Goal: Navigation & Orientation: Find specific page/section

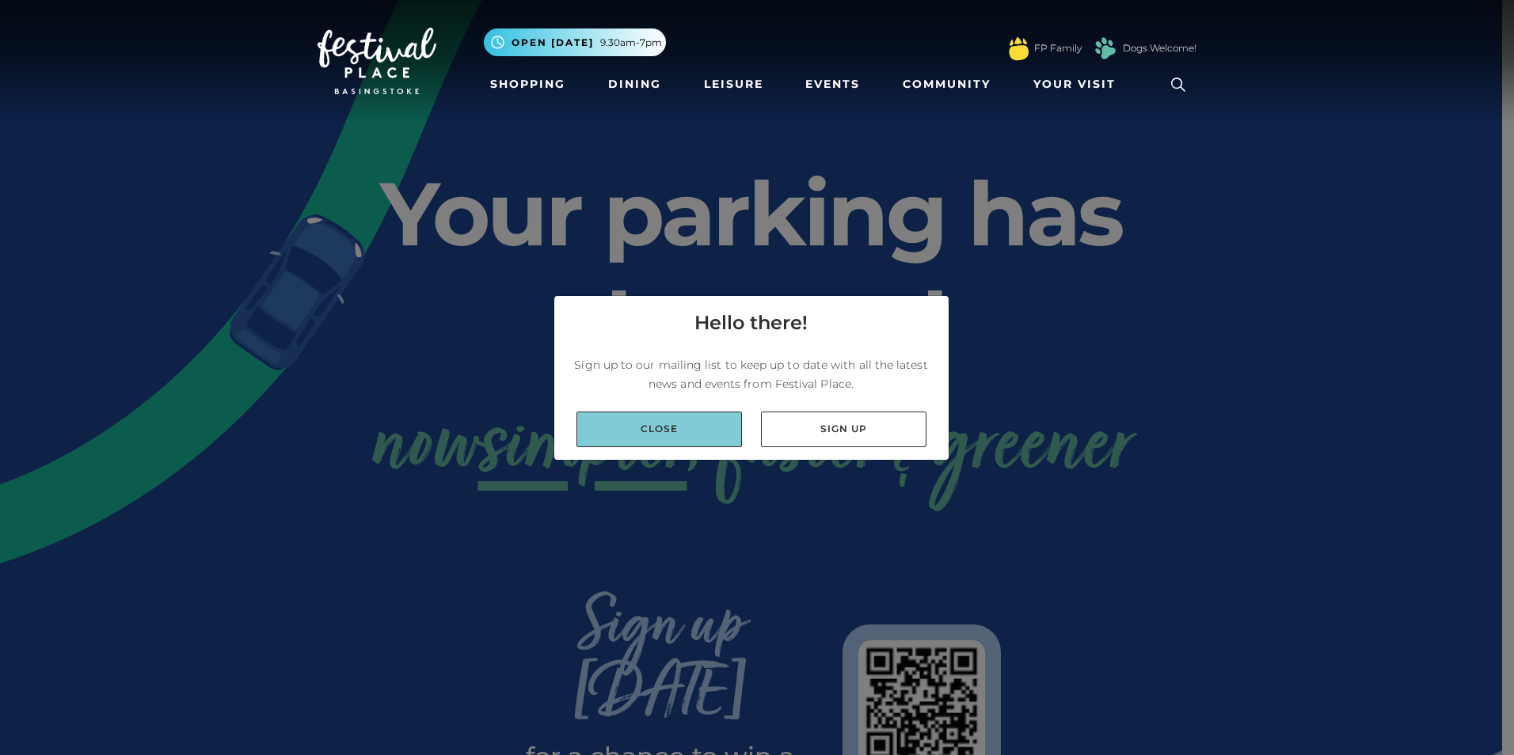
click at [617, 433] on link "Close" at bounding box center [658, 430] width 165 height 36
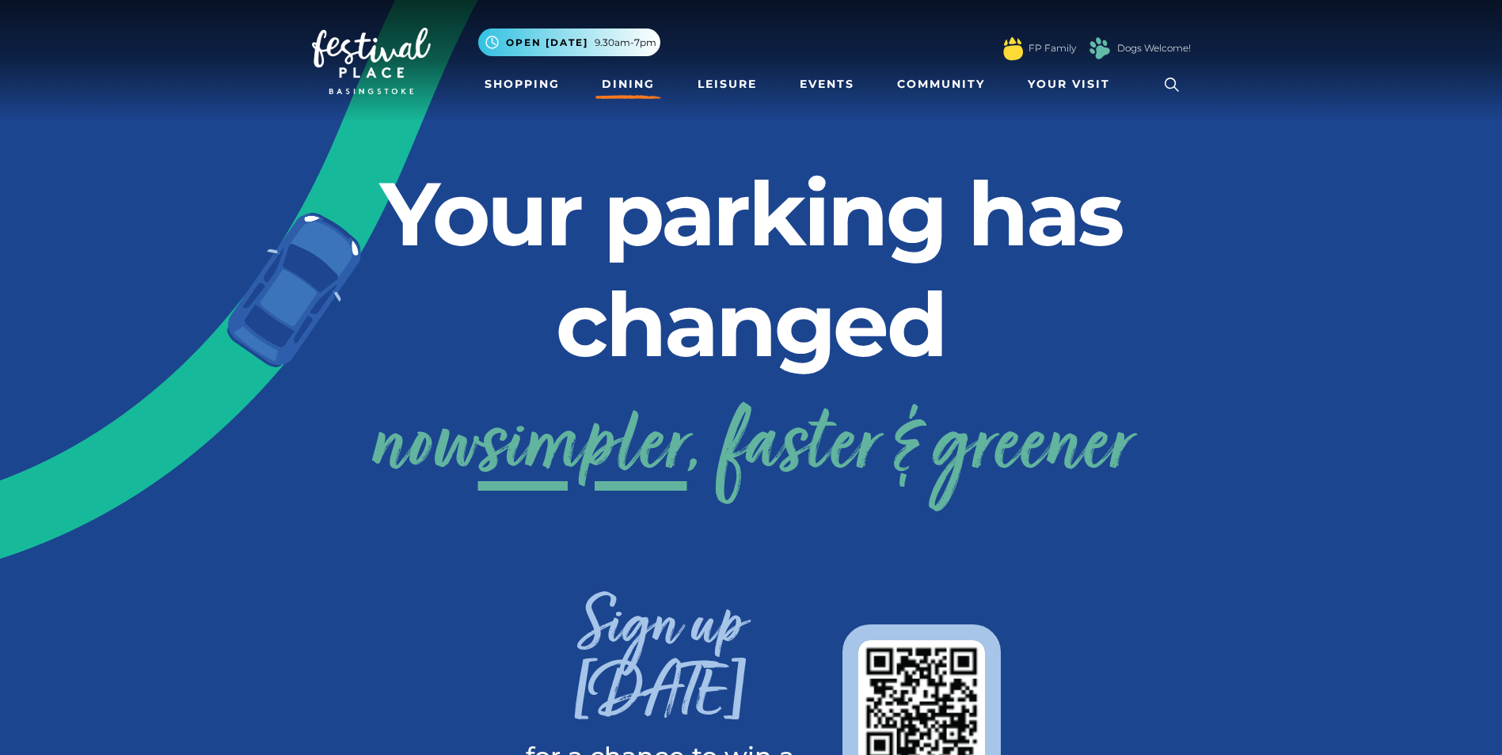
click at [641, 82] on link "Dining" at bounding box center [628, 84] width 66 height 29
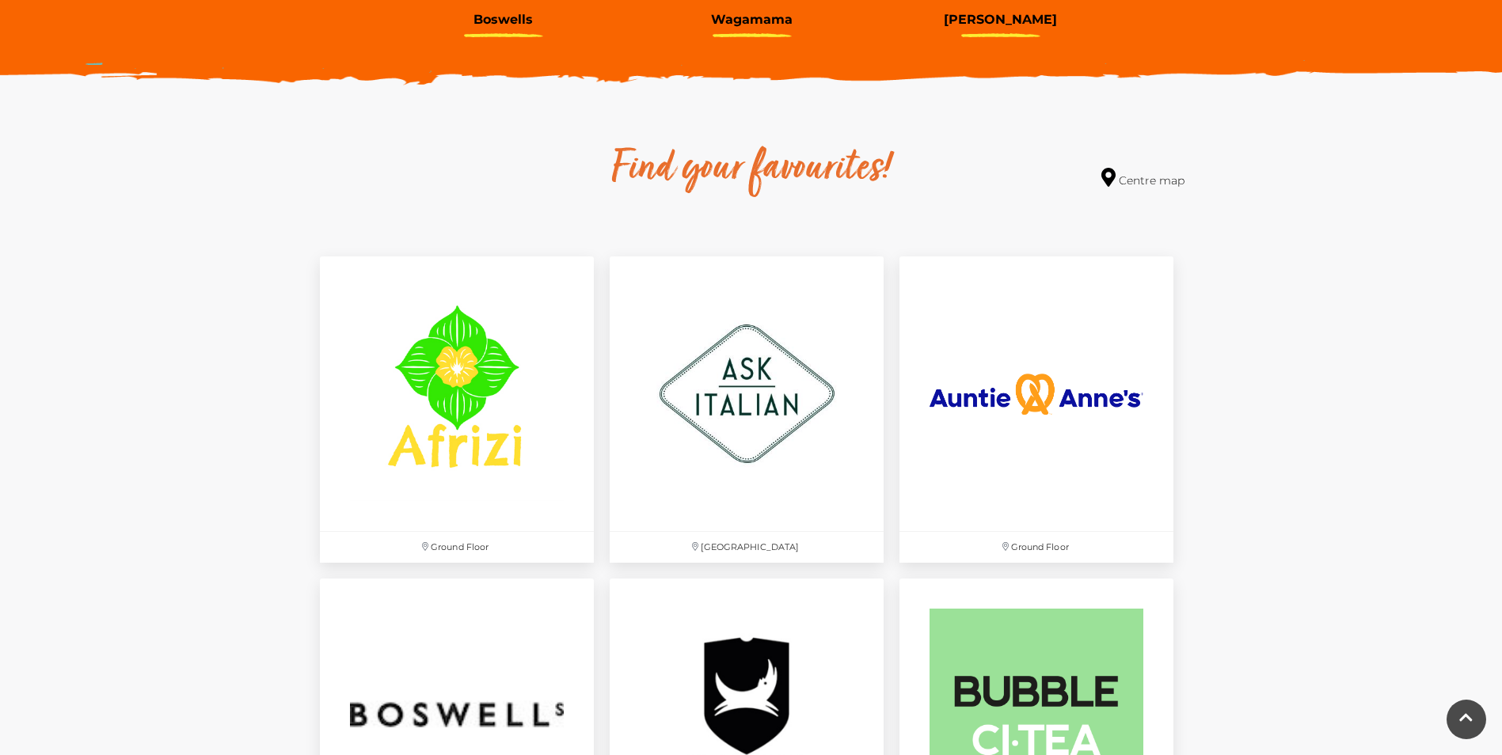
scroll to position [801, 0]
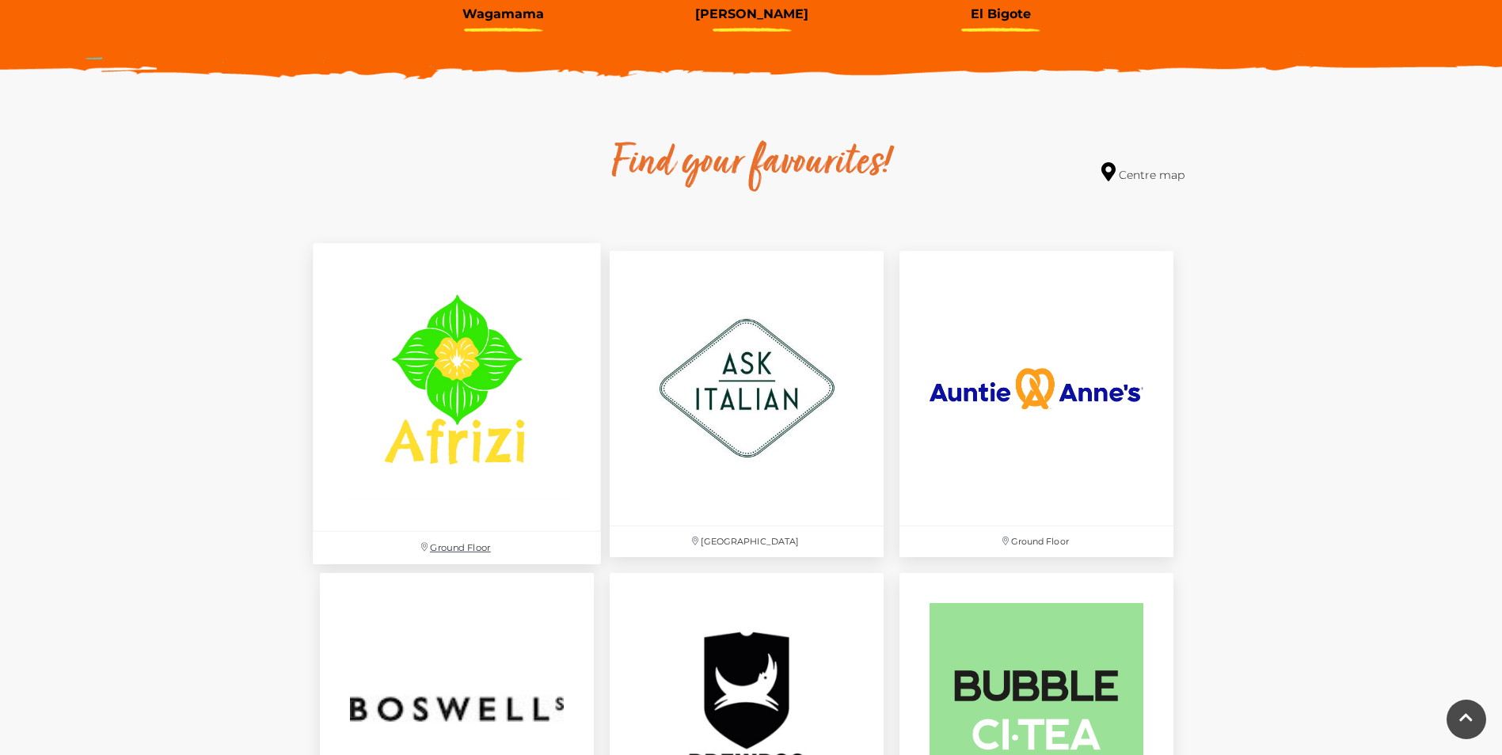
click at [498, 390] on img at bounding box center [457, 388] width 288 height 288
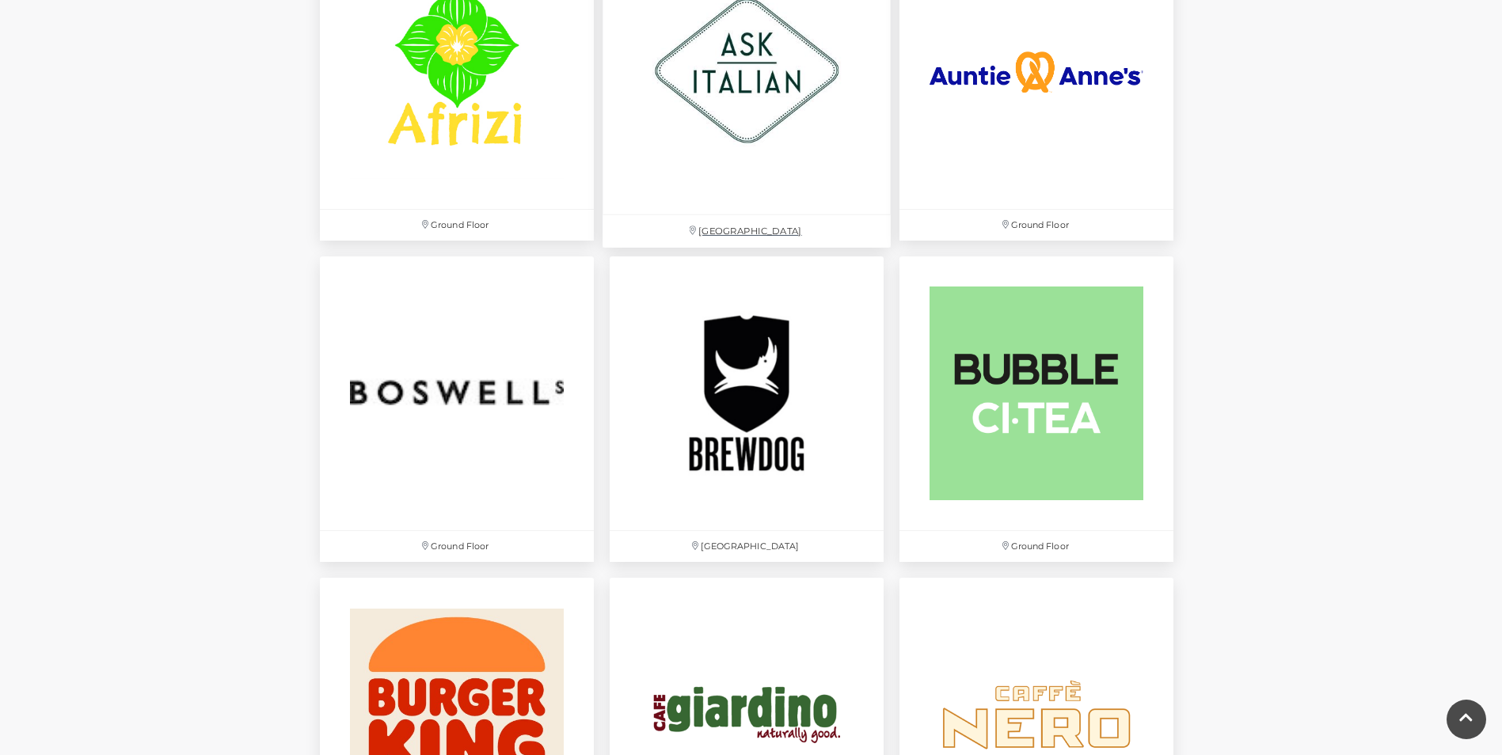
scroll to position [1276, 0]
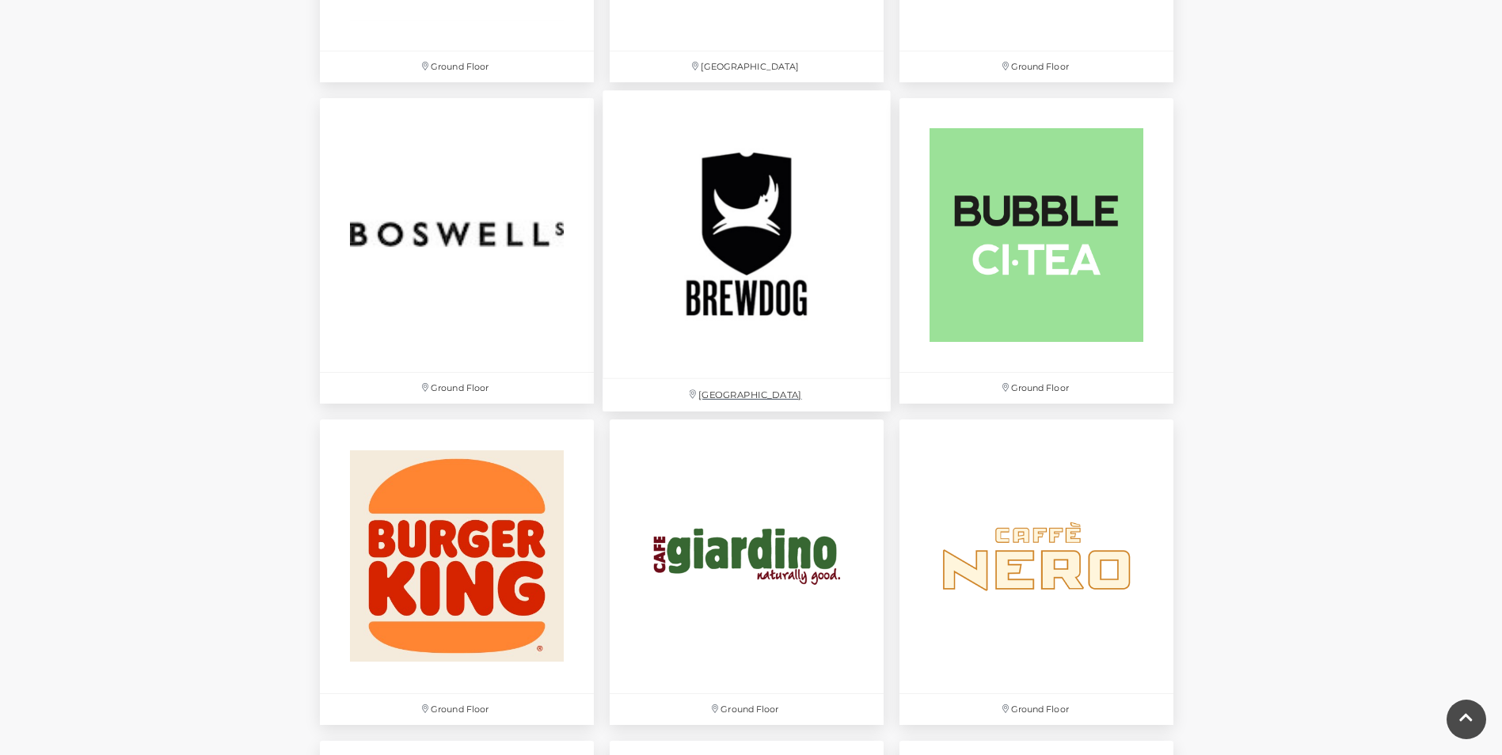
click at [790, 318] on img at bounding box center [747, 234] width 288 height 288
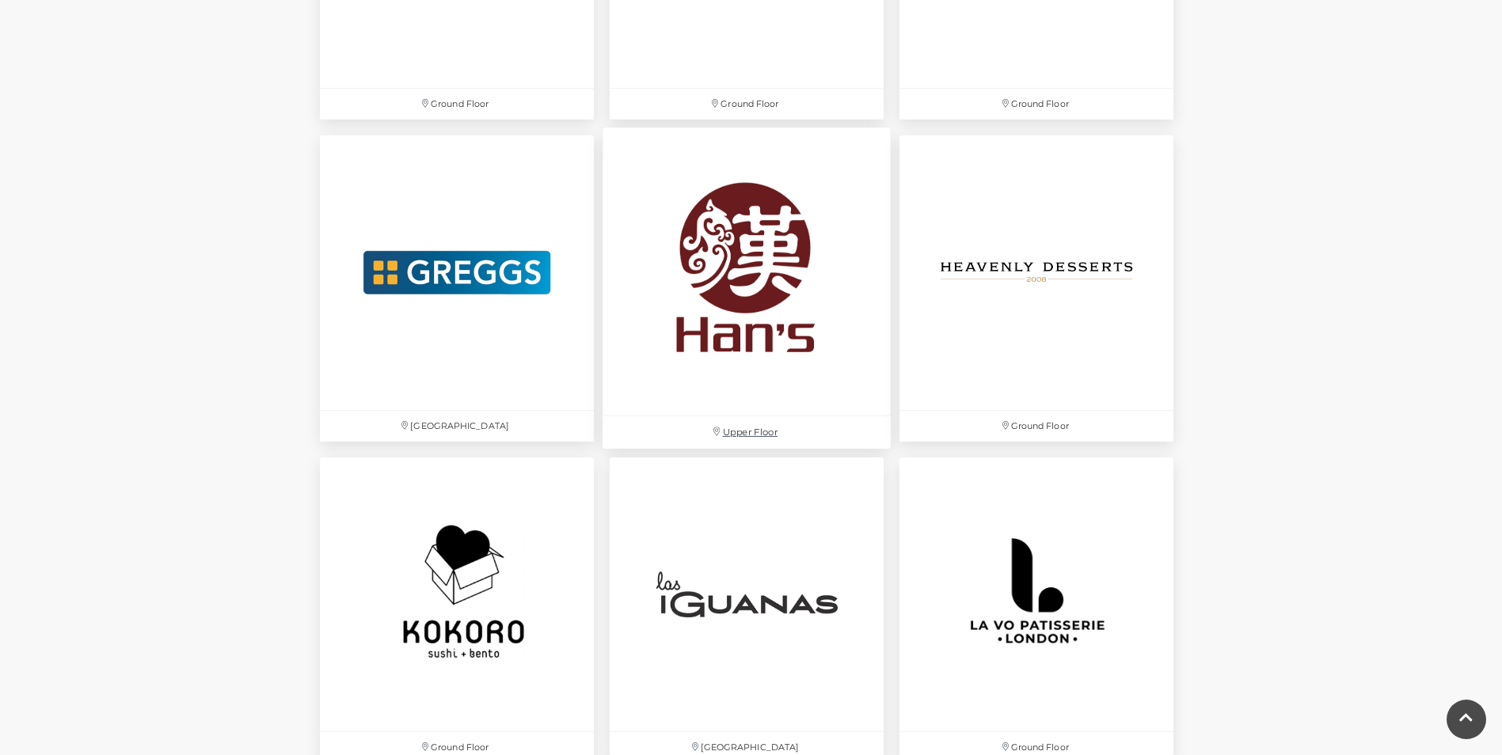
scroll to position [3177, 0]
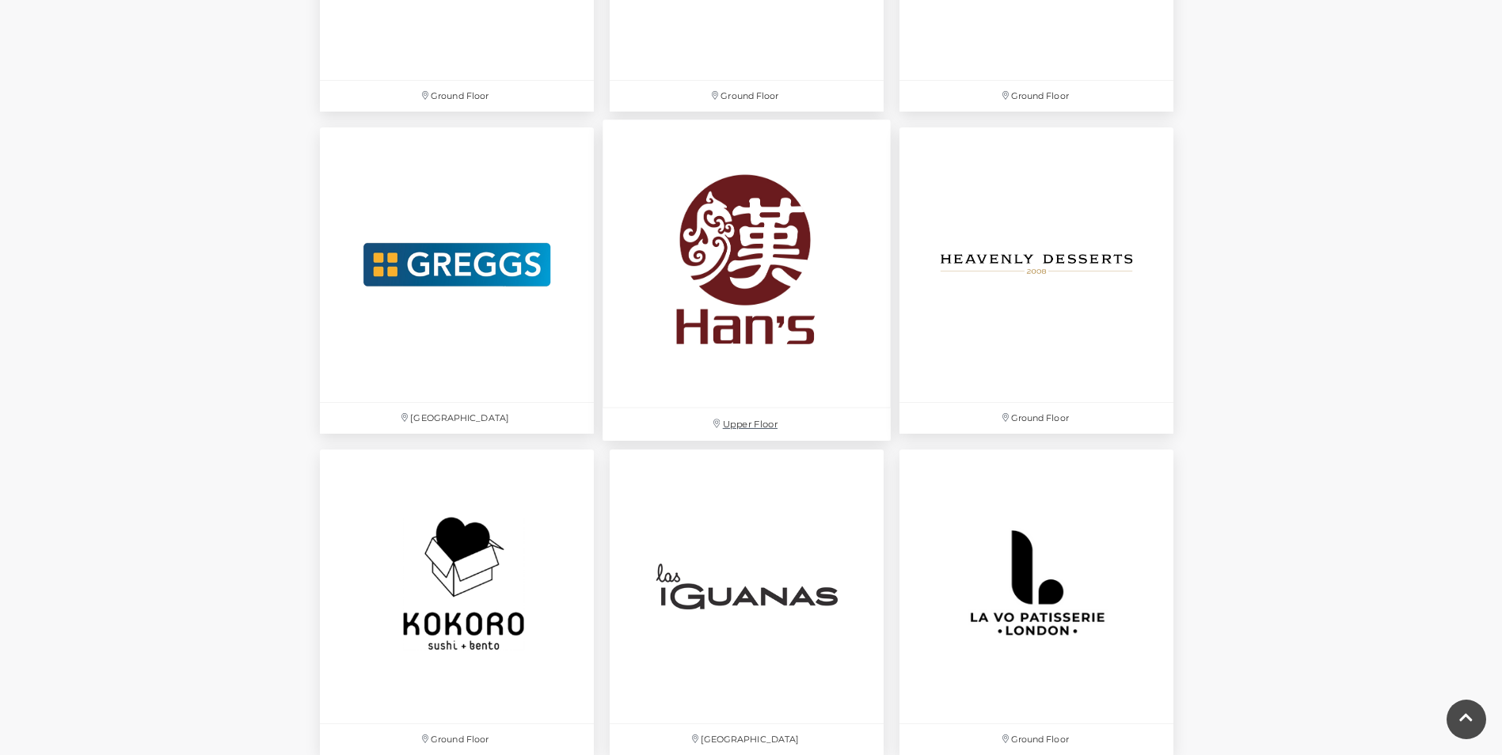
click at [805, 291] on img at bounding box center [747, 264] width 288 height 288
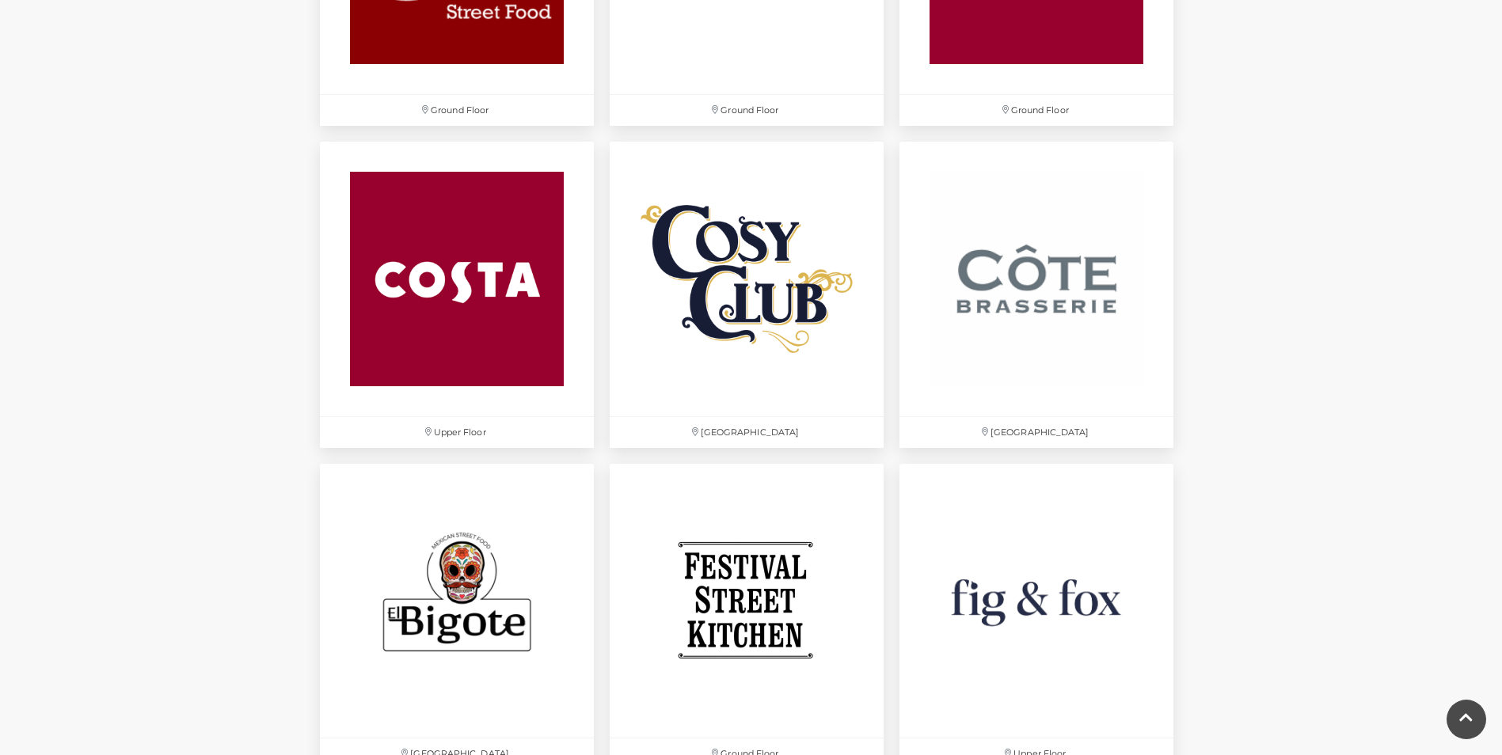
scroll to position [1989, 0]
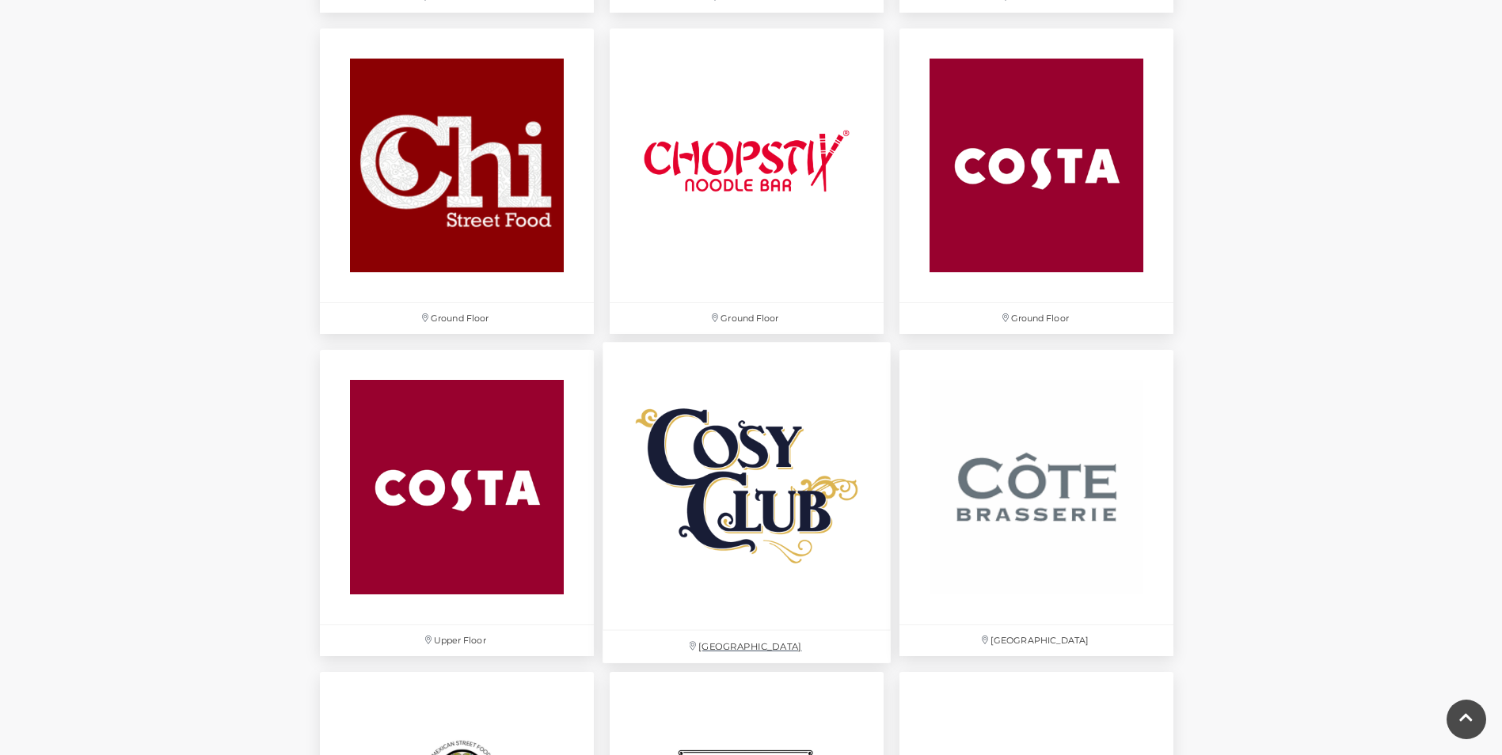
click at [794, 465] on img at bounding box center [747, 487] width 288 height 288
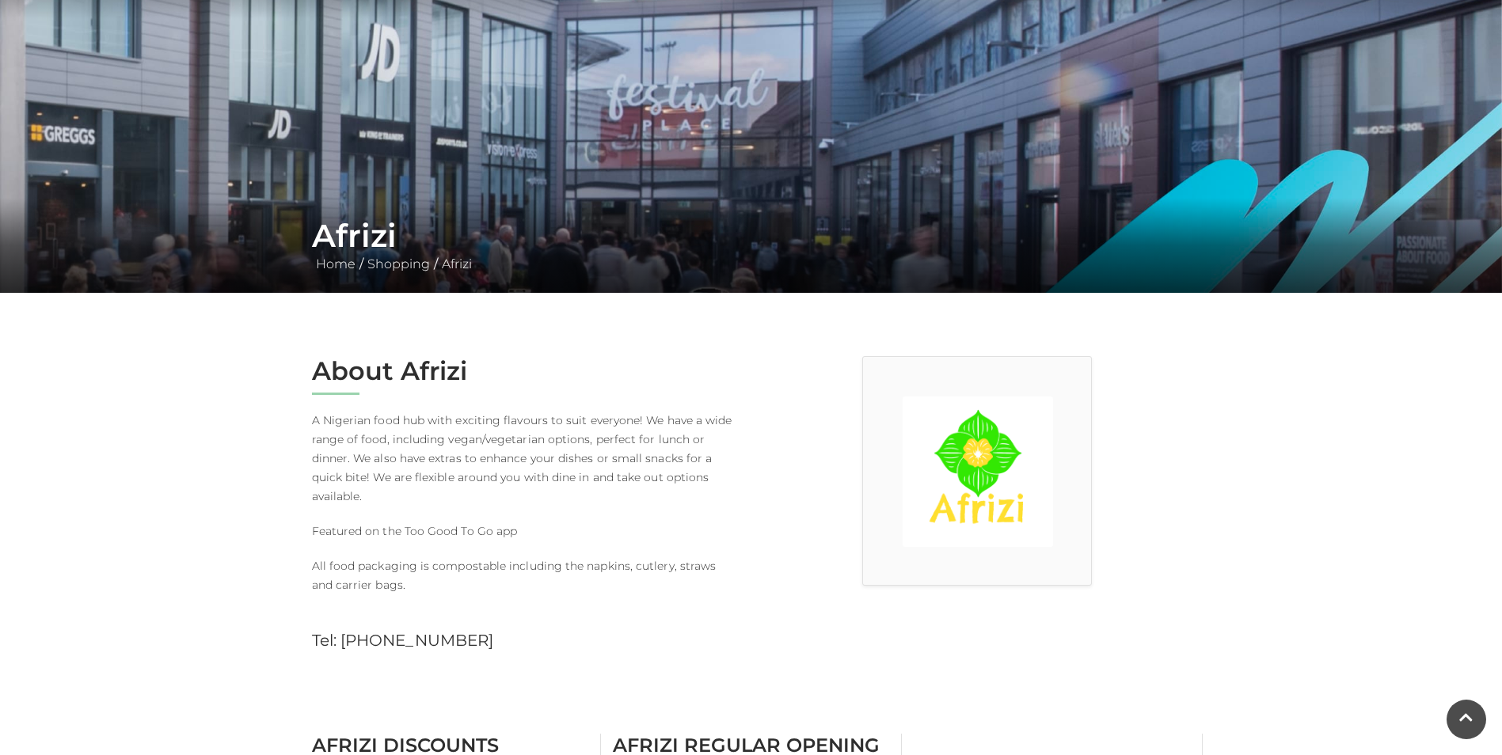
scroll to position [79, 0]
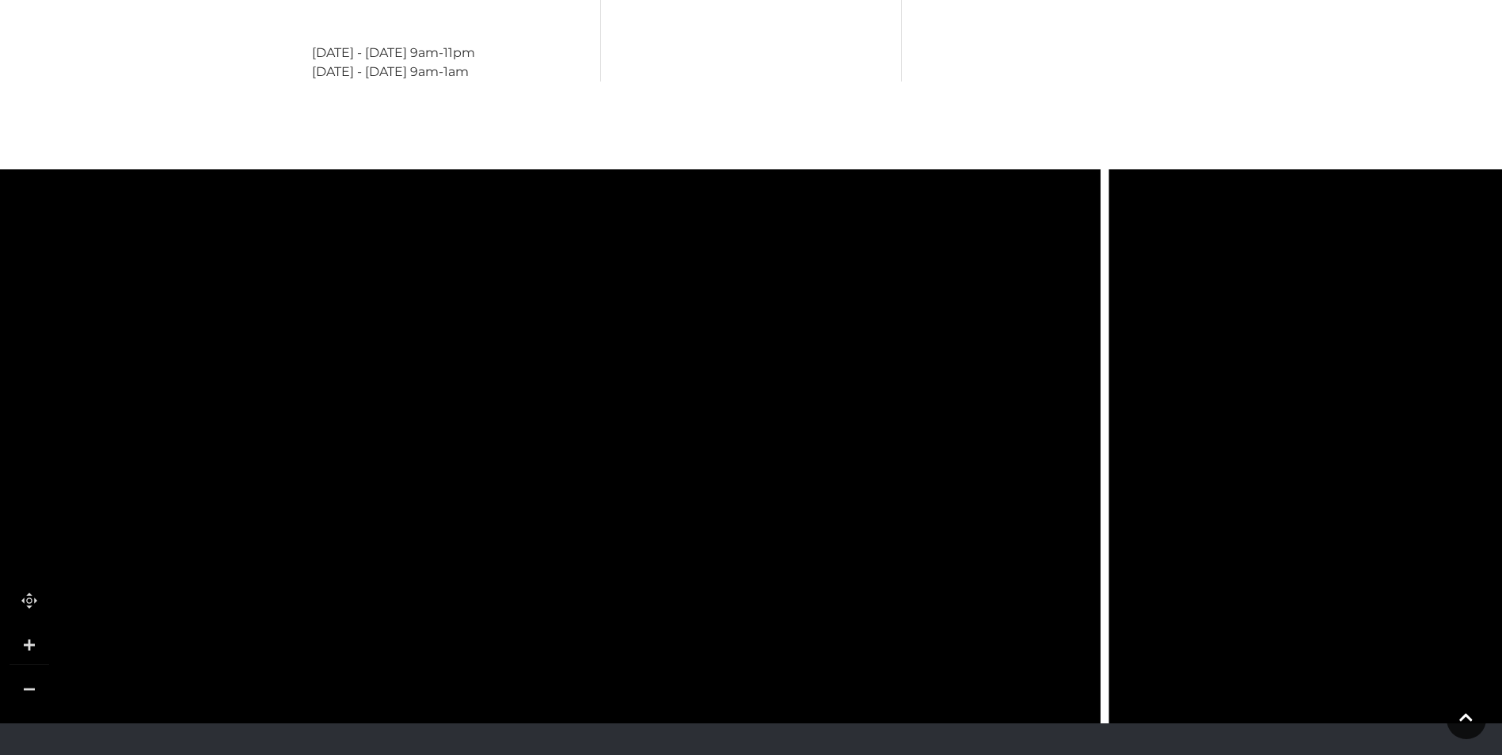
scroll to position [839, 0]
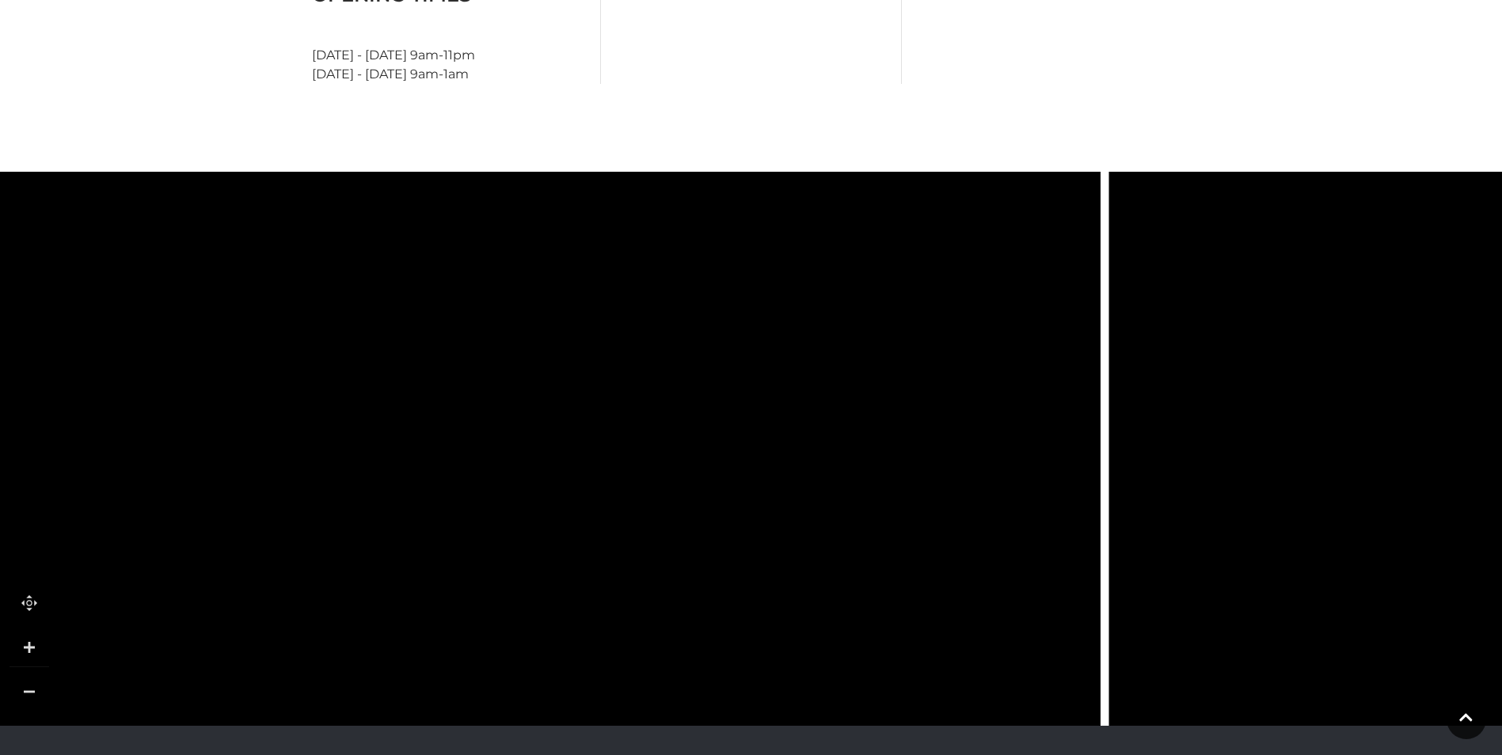
click at [1099, 324] on icon at bounding box center [435, 265] width 4466 height 2471
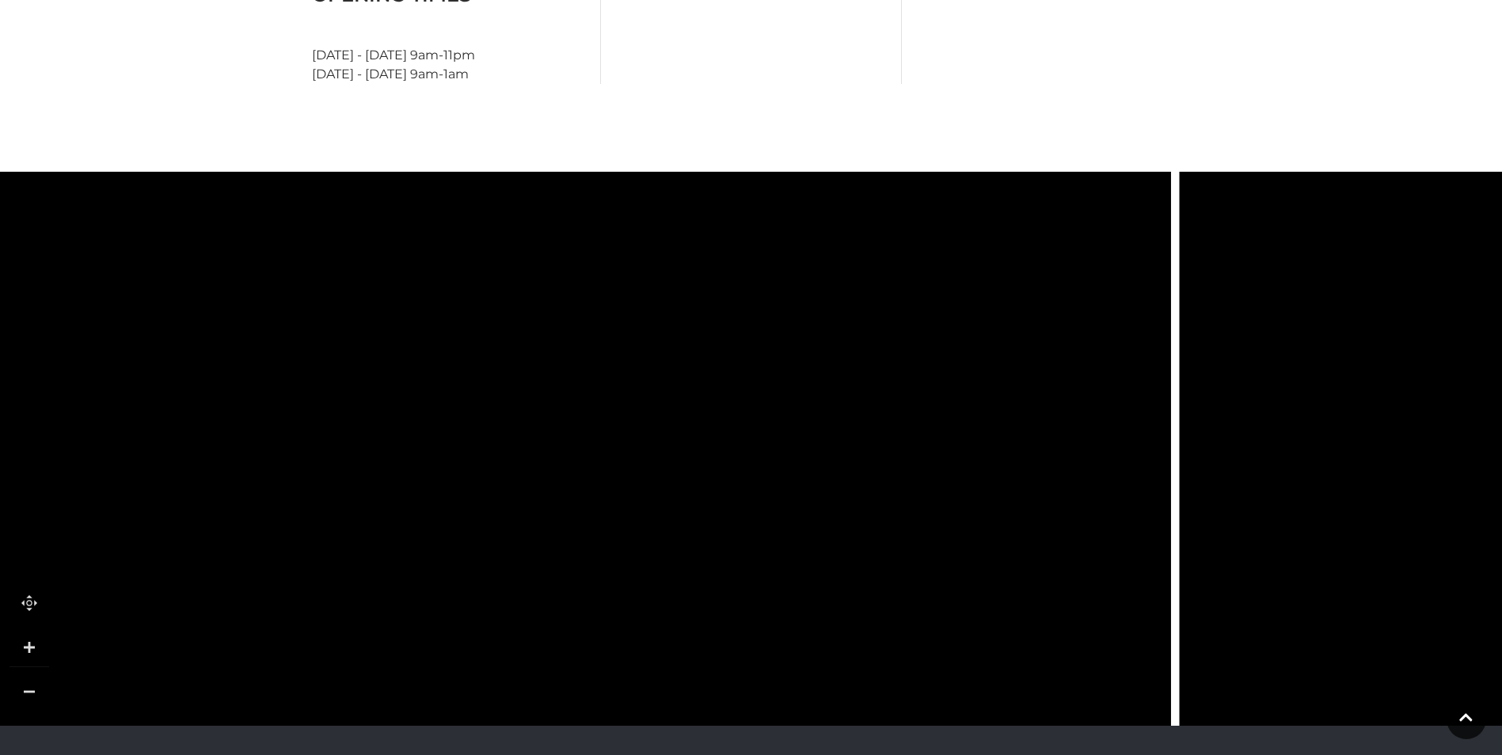
drag, startPoint x: 1054, startPoint y: 461, endPoint x: 1132, endPoint y: 201, distance: 271.1
click at [1132, 196] on icon at bounding box center [505, 5] width 4466 height 2471
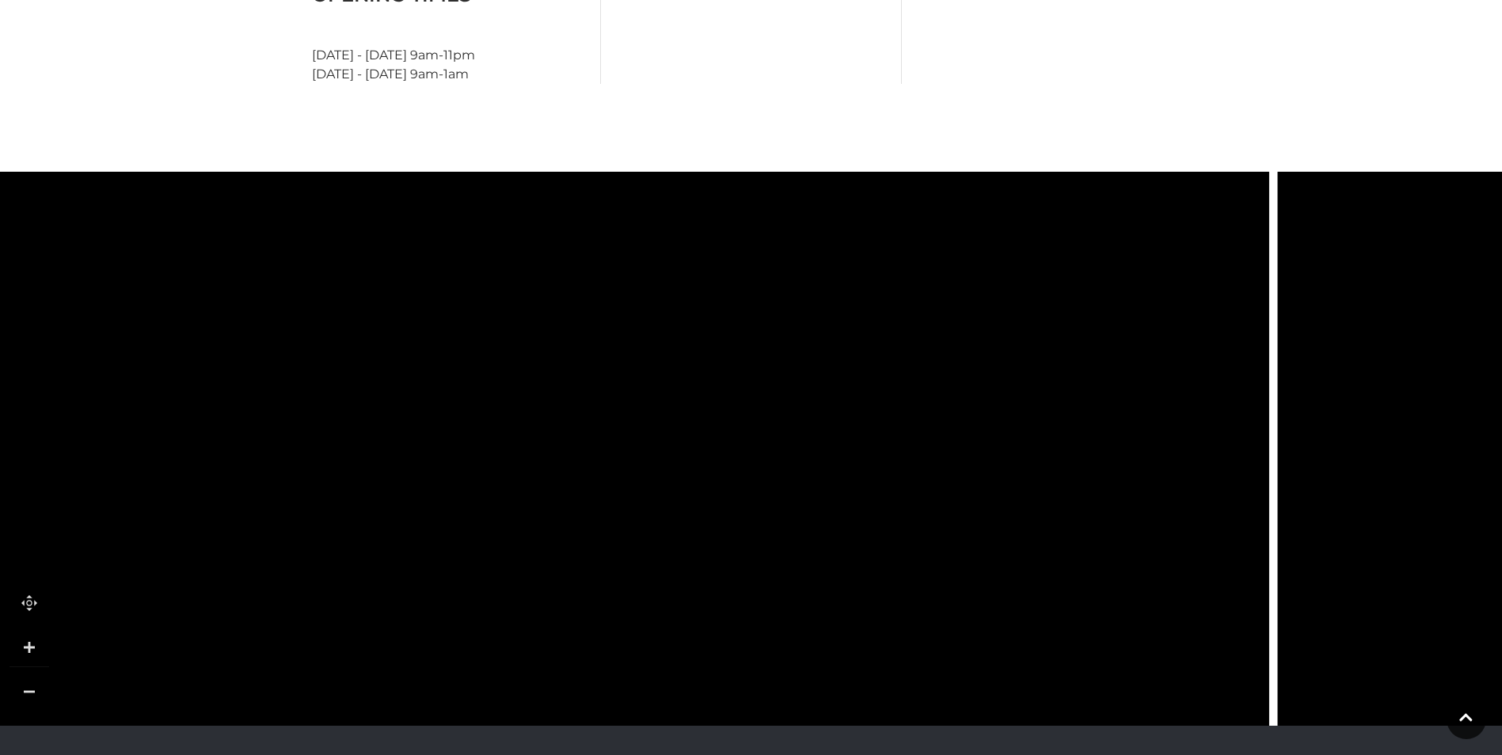
drag, startPoint x: 867, startPoint y: 542, endPoint x: 923, endPoint y: 687, distance: 155.1
click at [955, 697] on icon at bounding box center [603, 157] width 4466 height 2471
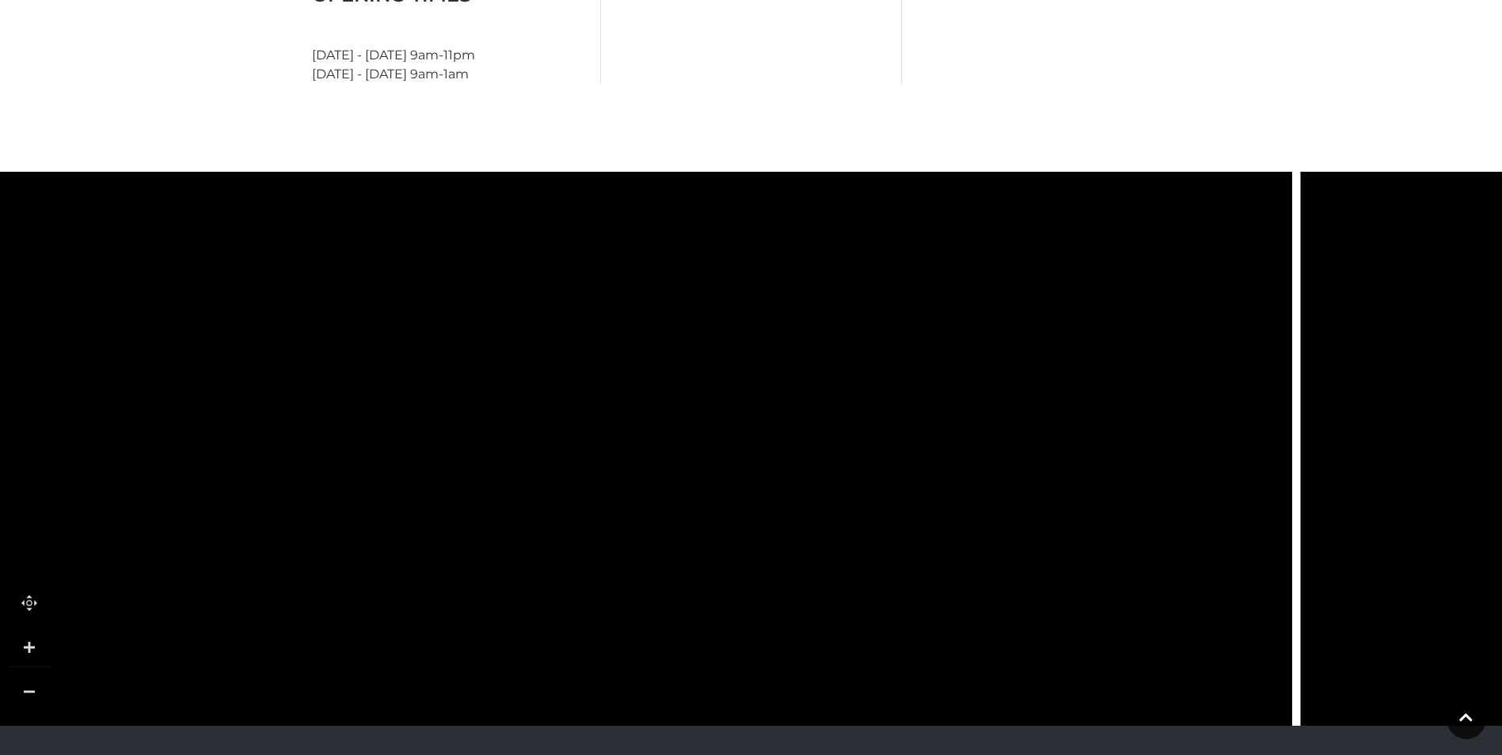
drag, startPoint x: 603, startPoint y: 555, endPoint x: 625, endPoint y: 664, distance: 110.7
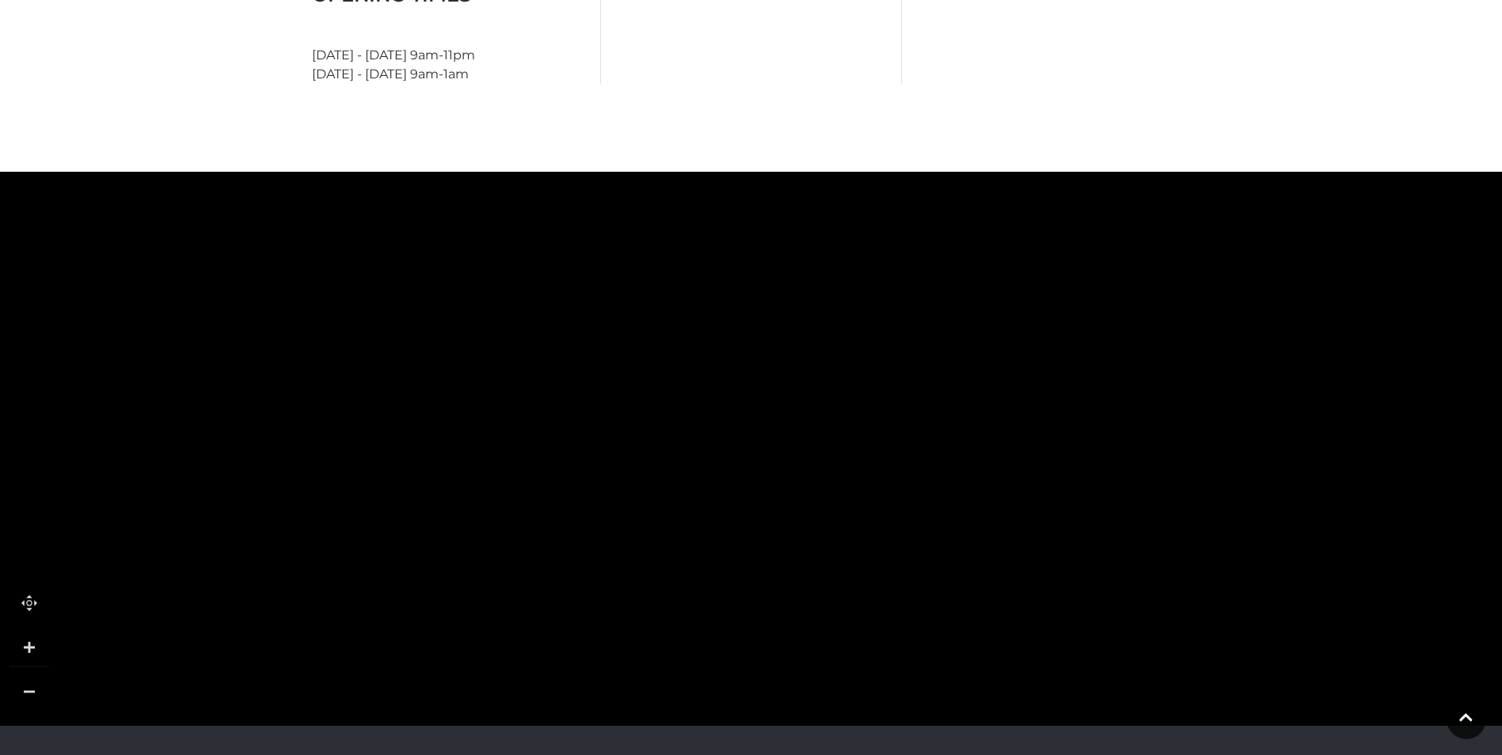
drag, startPoint x: 718, startPoint y: 288, endPoint x: 1144, endPoint y: 772, distance: 644.6
click at [1144, 755] on html "Skip to Navigation Skip to Content Toggle navigation .st5{fill:none;stroke:#FFF…" at bounding box center [751, 117] width 1502 height 1912
drag, startPoint x: 1193, startPoint y: 477, endPoint x: 1333, endPoint y: 481, distance: 140.2
click at [1333, 481] on icon at bounding box center [1474, 763] width 604 height 1348
drag, startPoint x: 455, startPoint y: 418, endPoint x: 741, endPoint y: 631, distance: 356.5
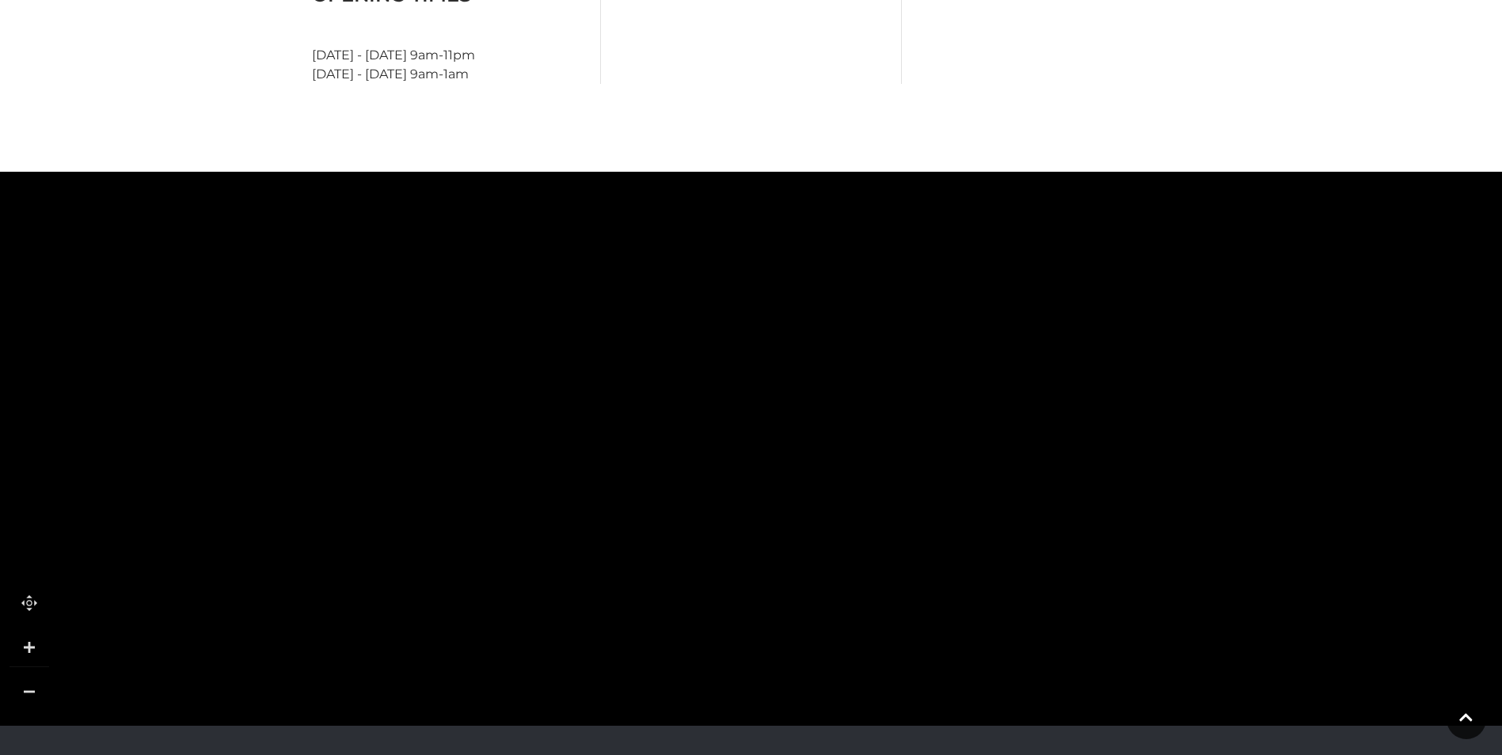
drag, startPoint x: 809, startPoint y: 347, endPoint x: 642, endPoint y: 317, distance: 169.8
drag, startPoint x: 591, startPoint y: 554, endPoint x: 614, endPoint y: 226, distance: 328.6
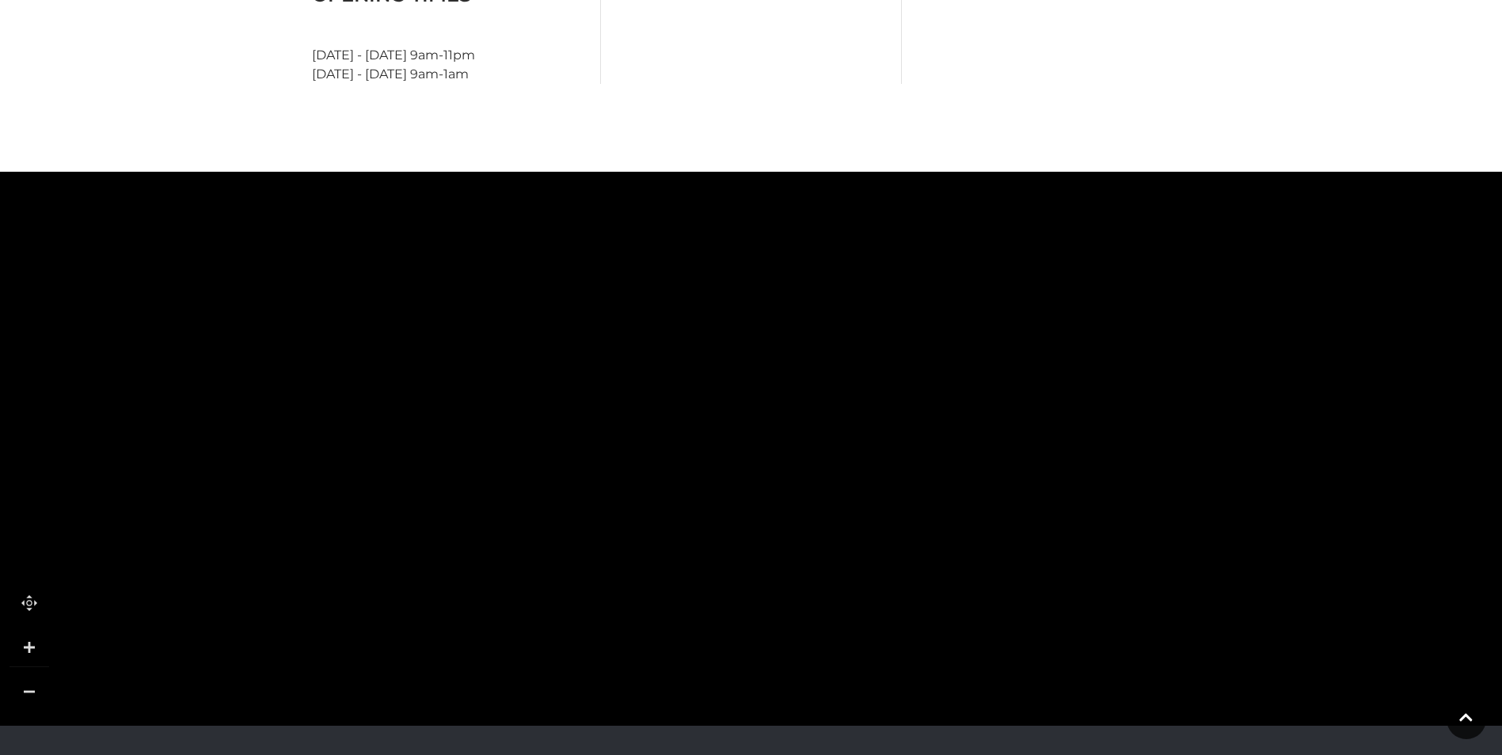
drag, startPoint x: 578, startPoint y: 576, endPoint x: 577, endPoint y: 318, distance: 258.1
click at [577, 318] on polygon at bounding box center [674, 433] width 1495 height 1732
drag, startPoint x: 591, startPoint y: 580, endPoint x: 553, endPoint y: 306, distance: 276.6
click at [553, 306] on polygon at bounding box center [638, 149] width 1495 height 1732
drag, startPoint x: 565, startPoint y: 525, endPoint x: 816, endPoint y: 622, distance: 269.2
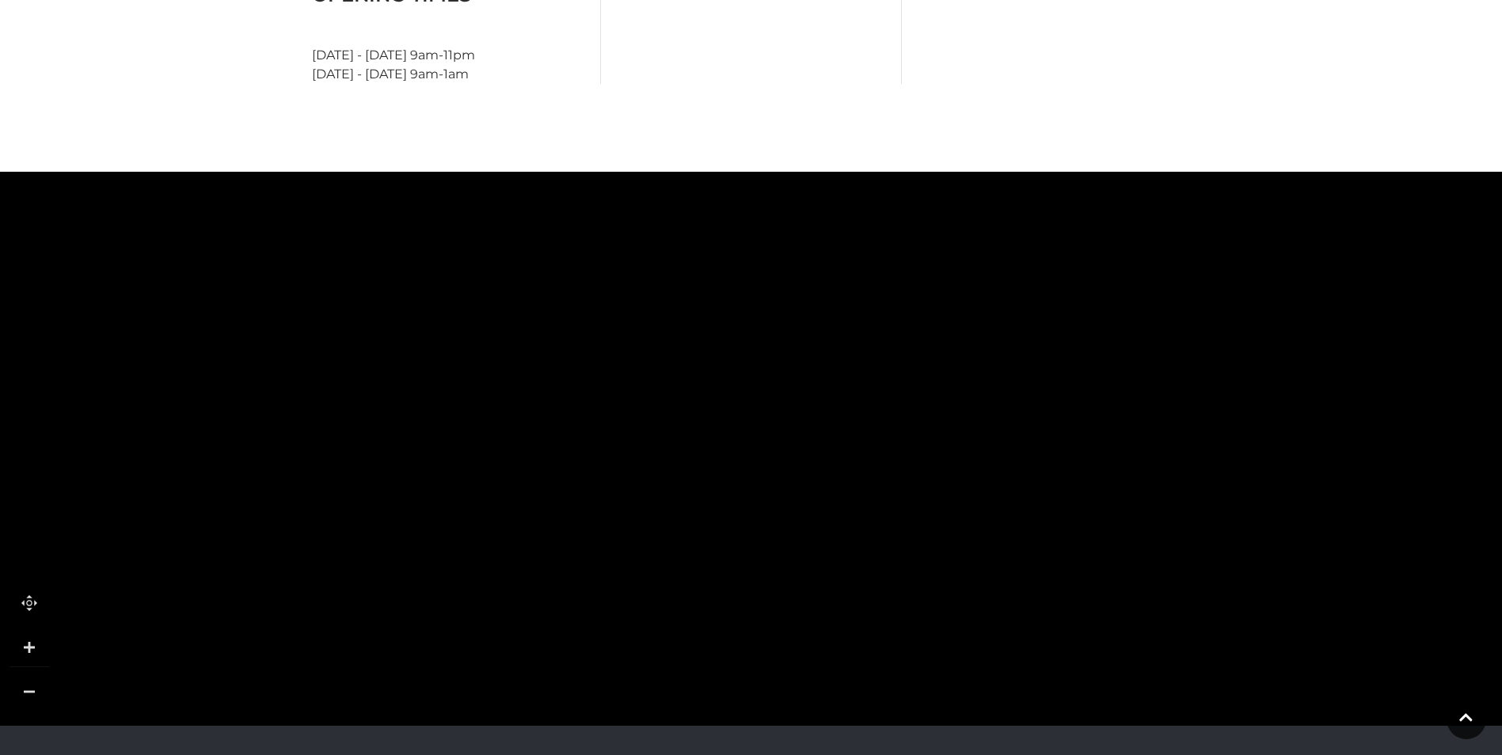
drag, startPoint x: 821, startPoint y: 573, endPoint x: 991, endPoint y: 753, distance: 248.2
click at [1001, 755] on html "Skip to Navigation Skip to Content Toggle navigation .st5{fill:none;stroke:#FFF…" at bounding box center [751, 117] width 1502 height 1912
drag, startPoint x: 903, startPoint y: 241, endPoint x: 910, endPoint y: 599, distance: 358.8
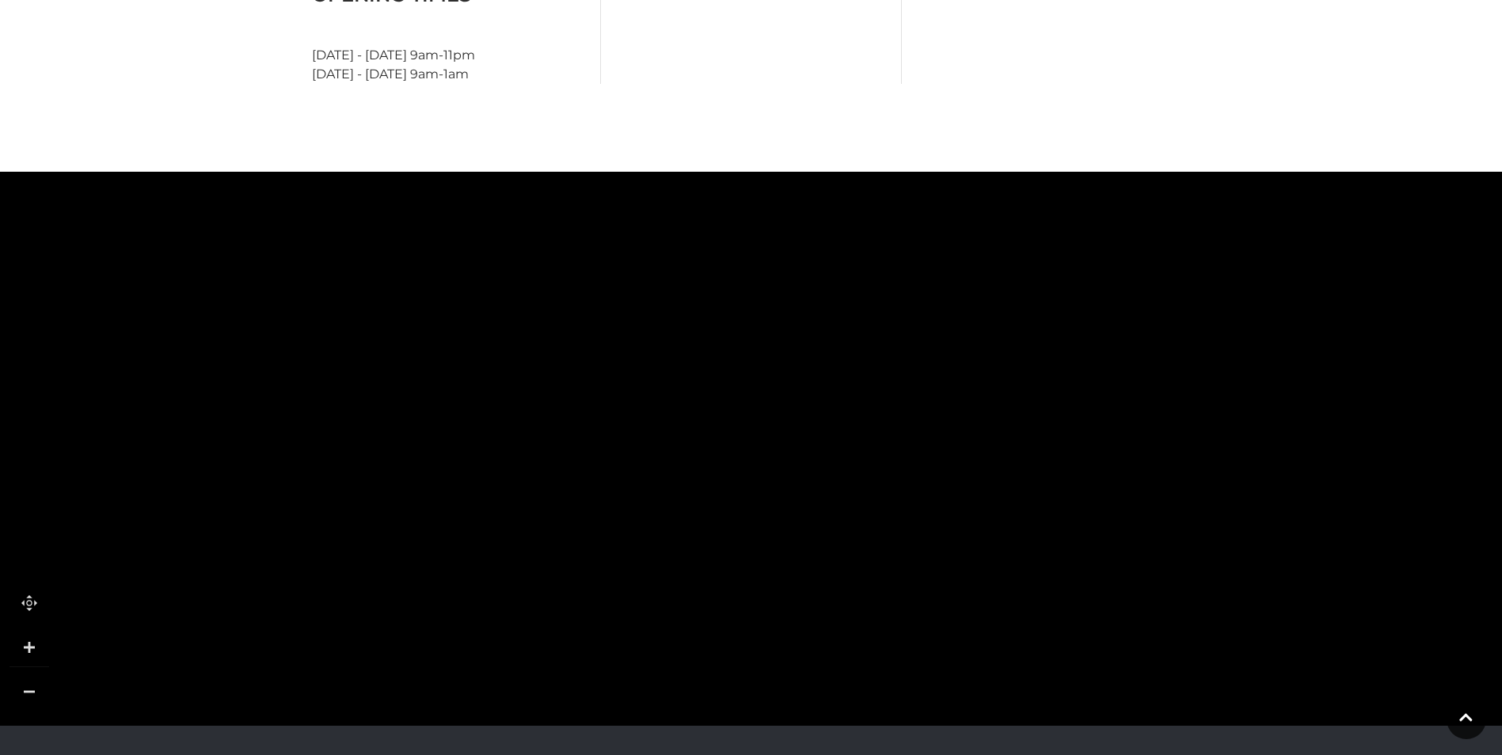
drag, startPoint x: 923, startPoint y: 448, endPoint x: 1000, endPoint y: 755, distance: 316.7
click at [1000, 755] on html "Skip to Navigation Skip to Content Toggle navigation .st5{fill:none;stroke:#FFF…" at bounding box center [751, 117] width 1502 height 1912
drag, startPoint x: 942, startPoint y: 515, endPoint x: 1057, endPoint y: 383, distance: 175.6
click at [1035, 257] on polygon at bounding box center [994, 170] width 116 height 292
drag, startPoint x: 1063, startPoint y: 545, endPoint x: 1070, endPoint y: 421, distance: 123.7
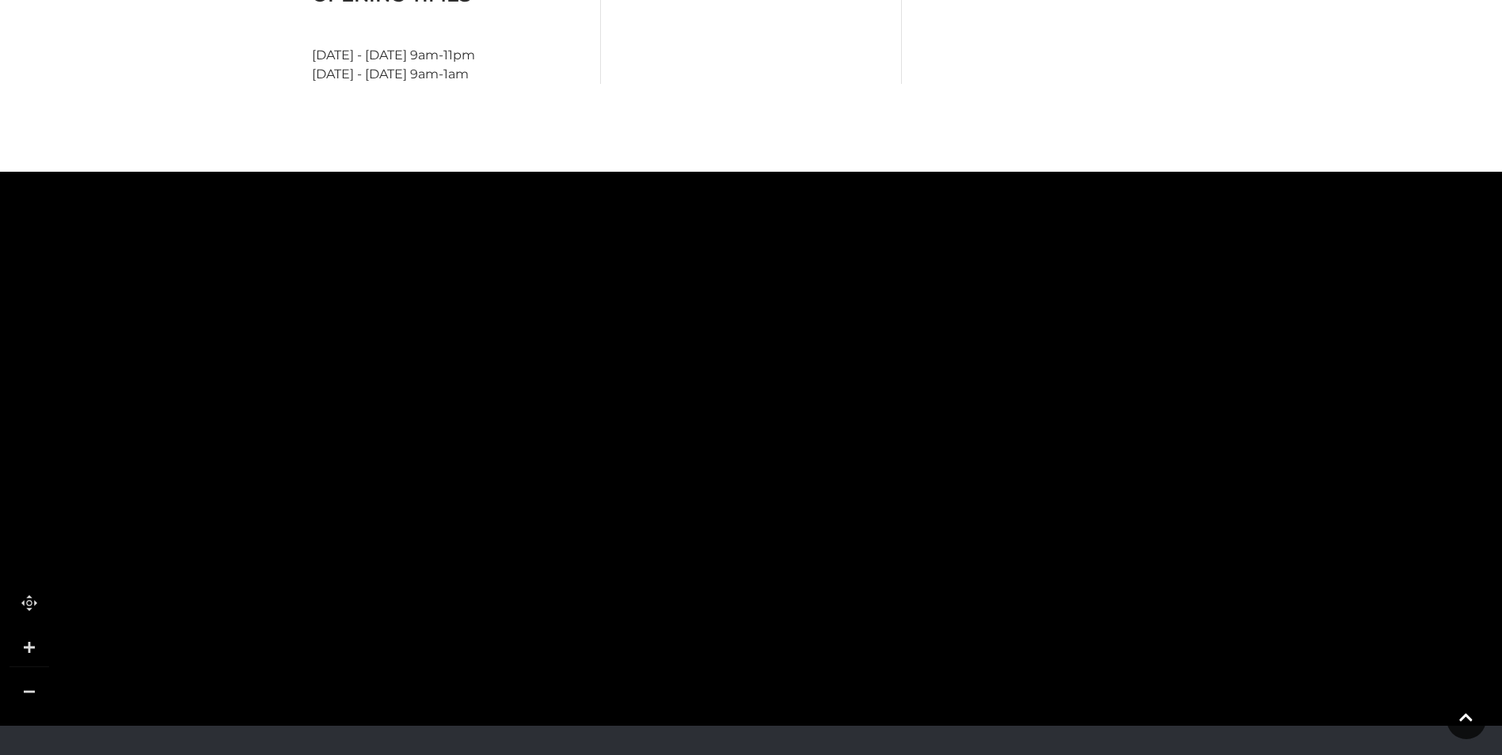
drag, startPoint x: 1071, startPoint y: 512, endPoint x: 1073, endPoint y: 293, distance: 218.6
drag, startPoint x: 1094, startPoint y: 511, endPoint x: 1090, endPoint y: 383, distance: 127.5
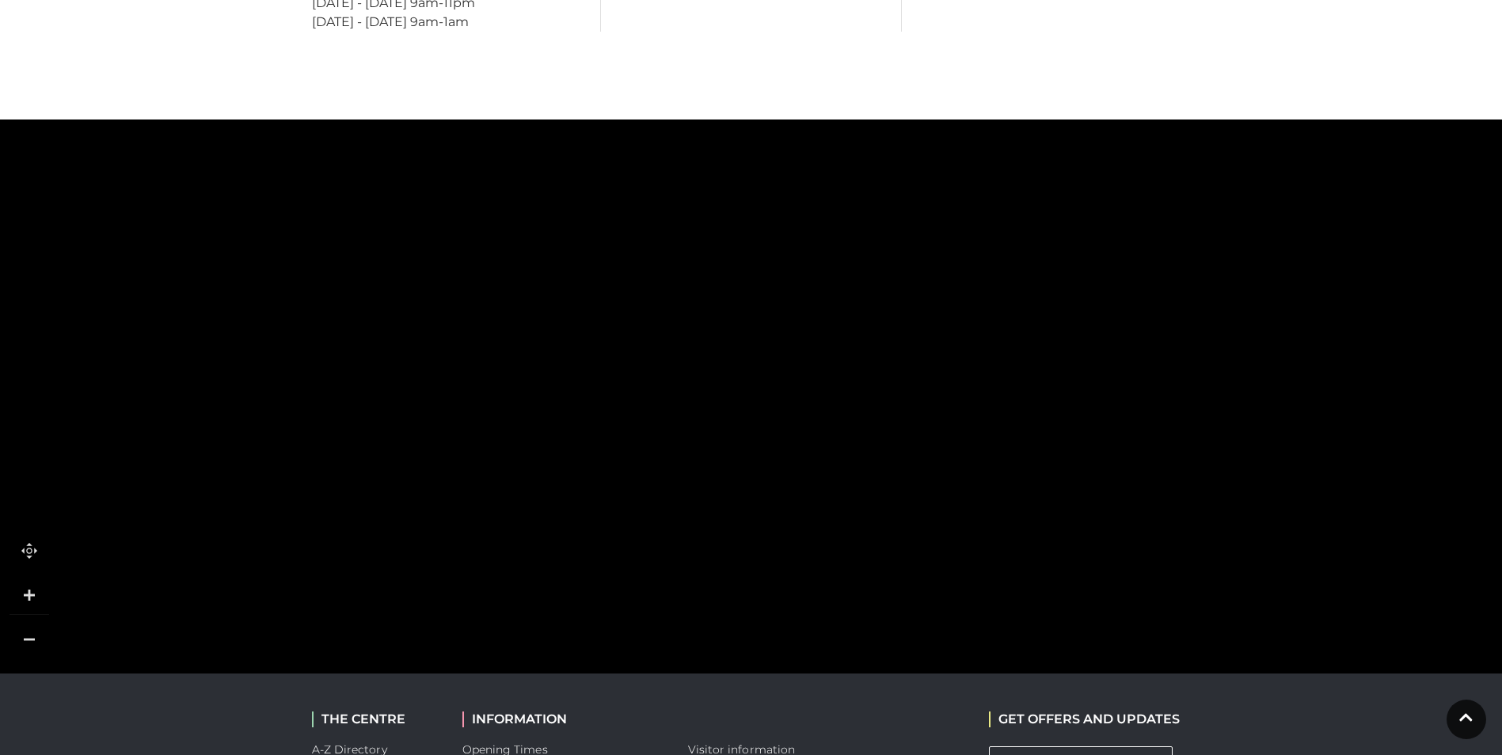
scroll to position [919, 0]
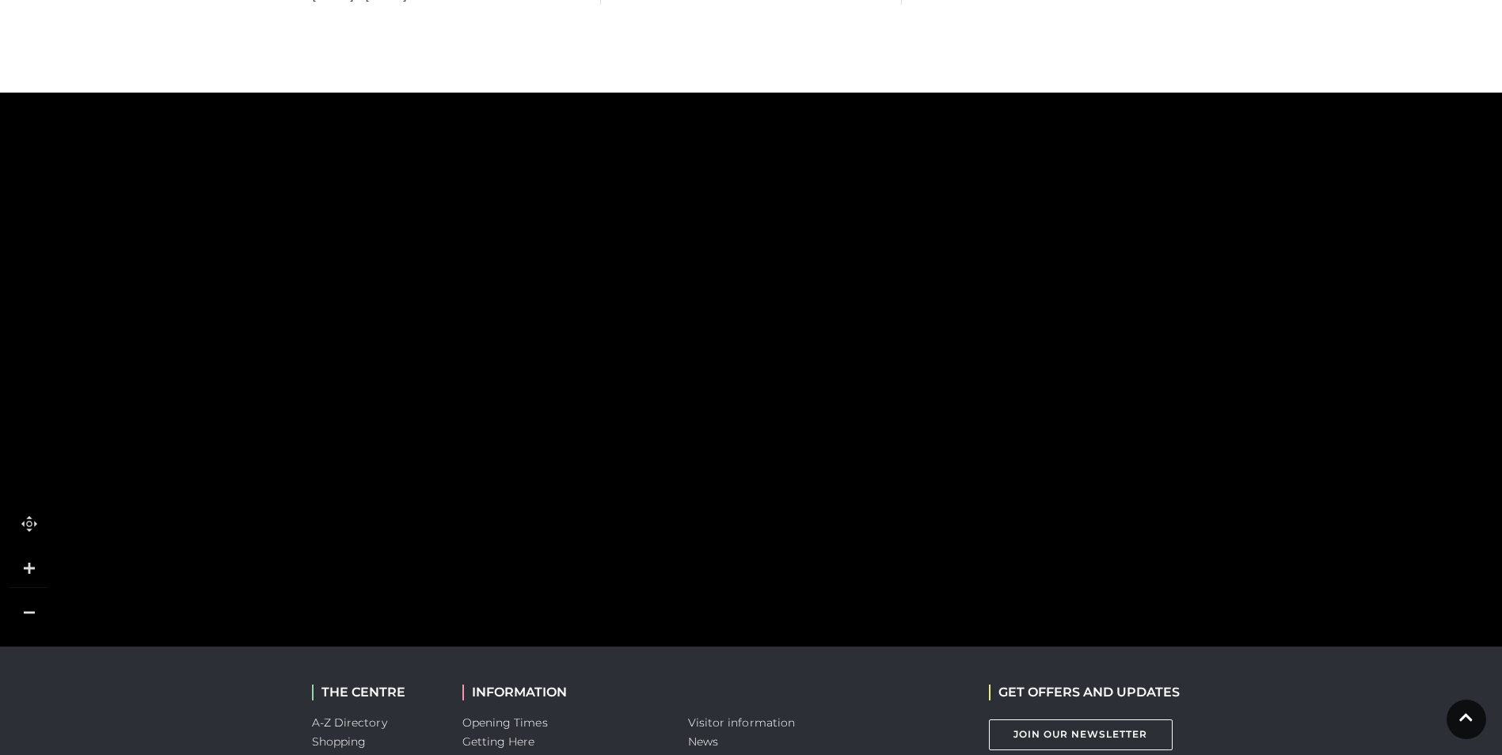
drag, startPoint x: 1018, startPoint y: 265, endPoint x: 1028, endPoint y: 529, distance: 263.9
drag, startPoint x: 614, startPoint y: 496, endPoint x: 714, endPoint y: 485, distance: 101.1
click at [664, 495] on rect at bounding box center [619, 627] width 91 height 409
drag, startPoint x: 1036, startPoint y: 549, endPoint x: 937, endPoint y: 323, distance: 246.4
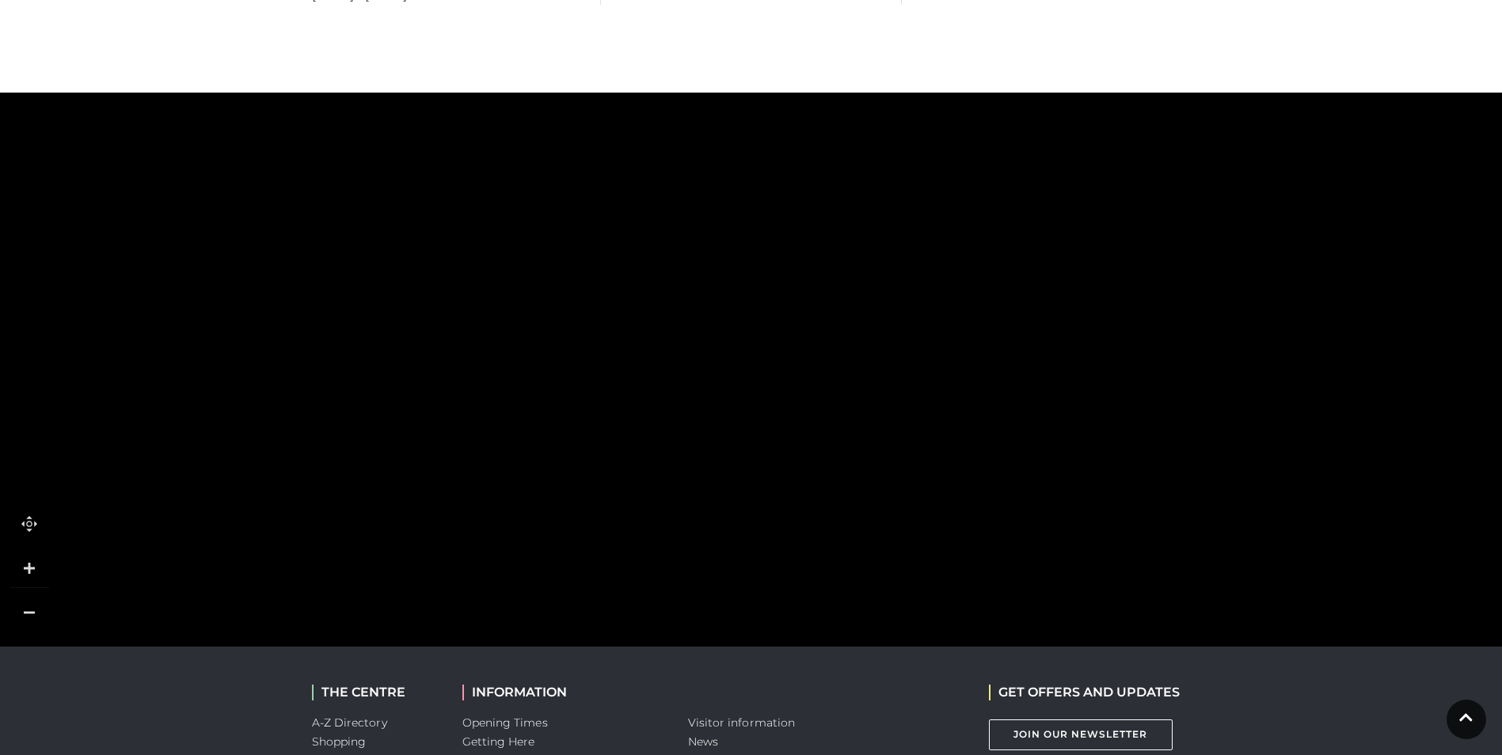
click at [937, 323] on rect at bounding box center [892, 328] width 136 height 36
drag, startPoint x: 876, startPoint y: 321, endPoint x: 861, endPoint y: 572, distance: 250.7
click at [819, 582] on tspan "G Factory" at bounding box center [819, 582] width 0 height 0
drag, startPoint x: 969, startPoint y: 234, endPoint x: 850, endPoint y: 439, distance: 237.7
click at [691, 512] on icon at bounding box center [1252, 165] width 4466 height 2471
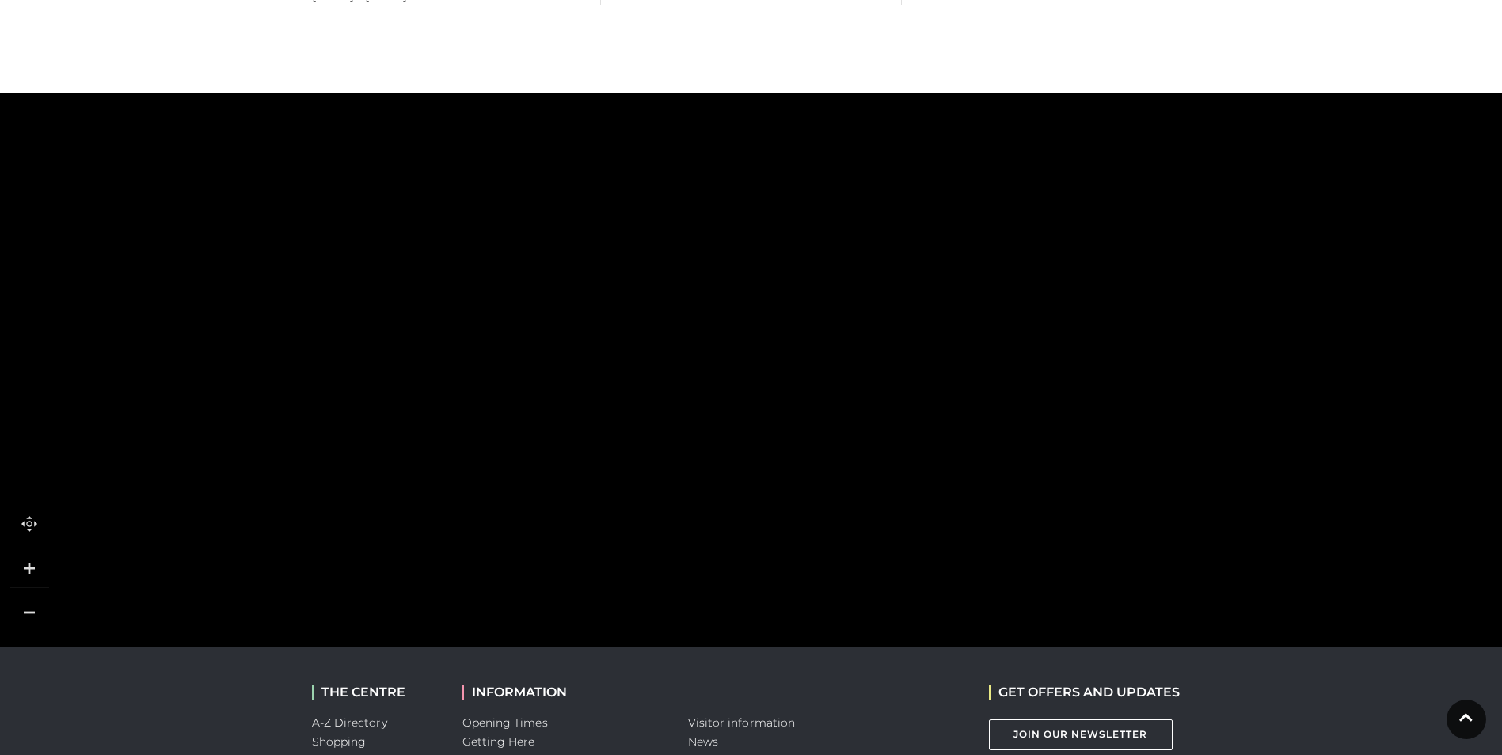
drag, startPoint x: 914, startPoint y: 325, endPoint x: 718, endPoint y: 693, distance: 416.9
click at [718, 693] on body "Skip to Navigation Skip to Content Toggle navigation .st5{fill:none;stroke:#FFF…" at bounding box center [751, 37] width 1502 height 1912
drag, startPoint x: 843, startPoint y: 498, endPoint x: 649, endPoint y: 170, distance: 380.9
click at [649, 170] on polygon at bounding box center [184, 373] width 1495 height 1732
drag, startPoint x: 1158, startPoint y: 635, endPoint x: 1124, endPoint y: 561, distance: 81.9
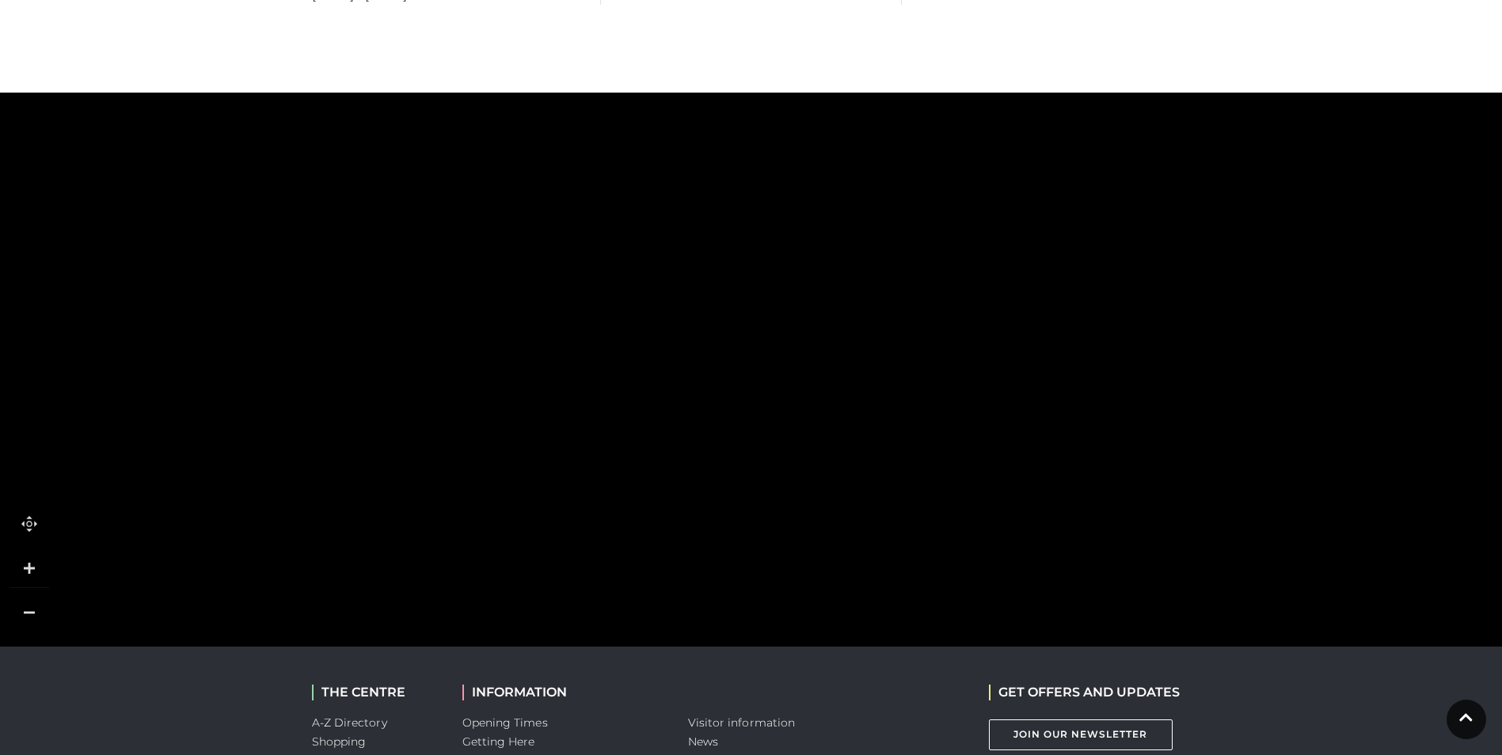
click at [1124, 561] on icon at bounding box center [855, 106] width 4466 height 2471
